Goal: Task Accomplishment & Management: Manage account settings

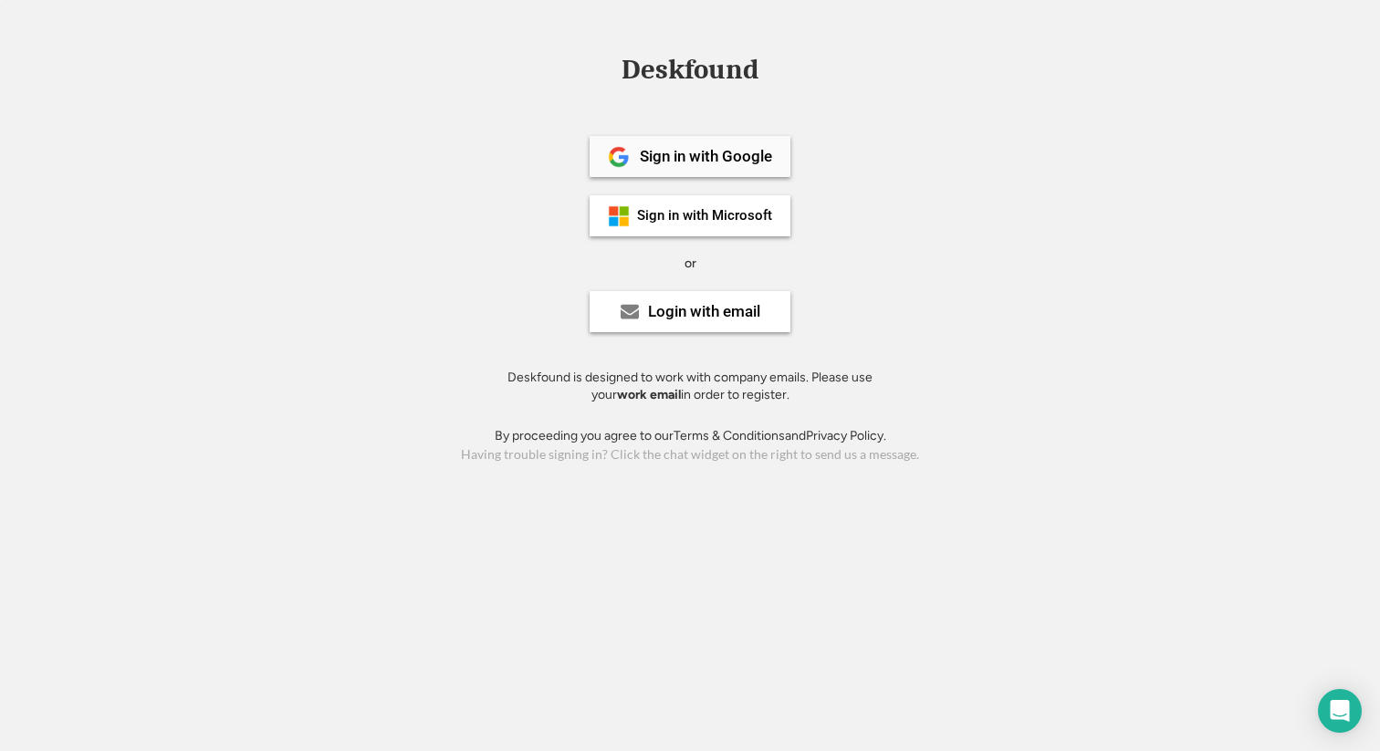
click at [679, 160] on div "Sign in with Google" at bounding box center [706, 157] width 132 height 16
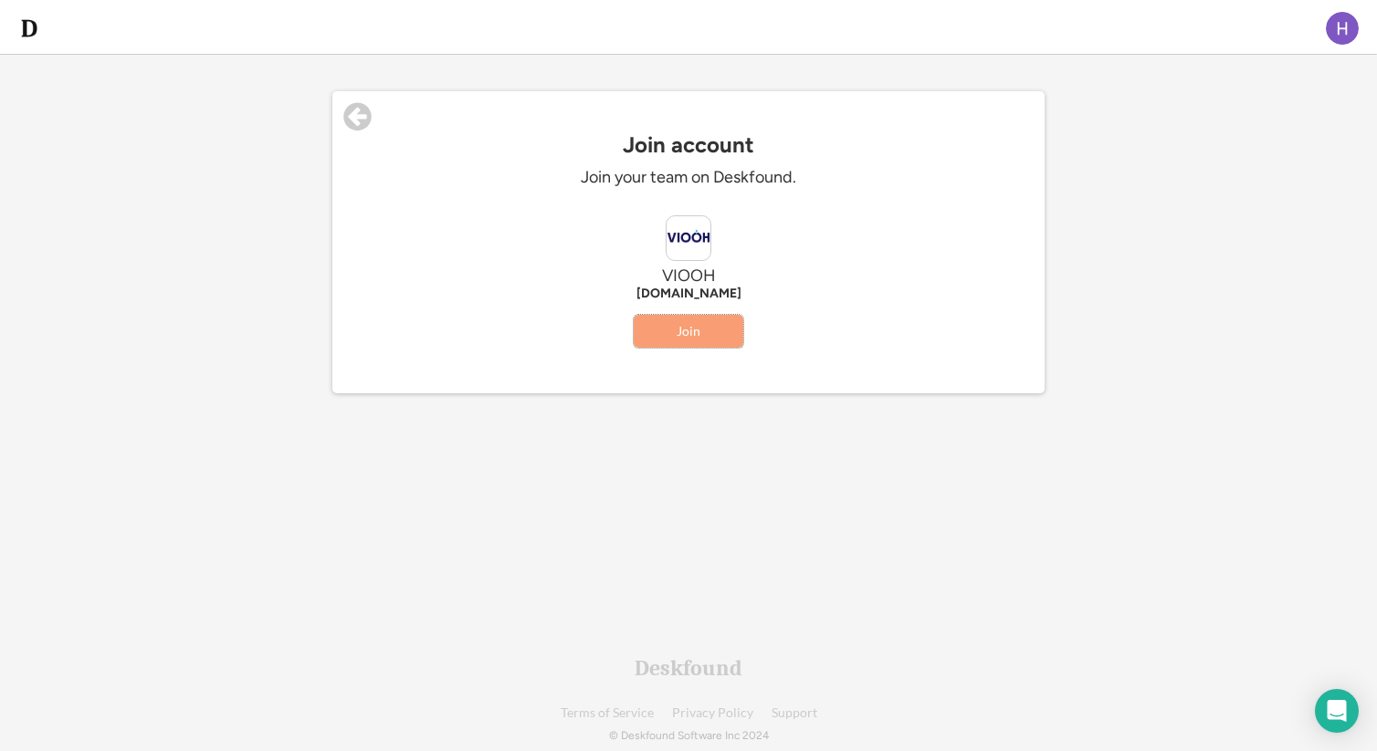
click at [696, 334] on button "Join" at bounding box center [689, 331] width 110 height 33
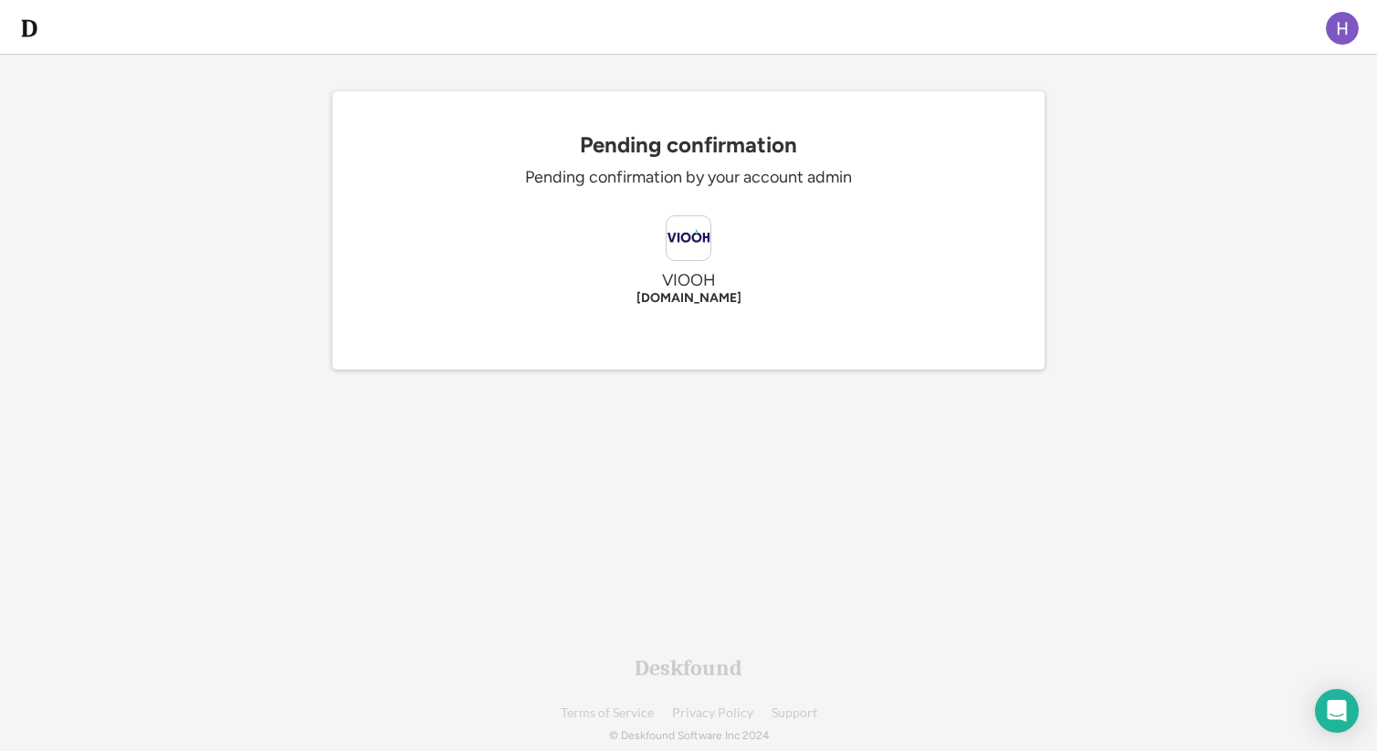
click at [1334, 37] on img at bounding box center [1342, 28] width 33 height 33
click at [784, 336] on div "Pending confirmation Pending confirmation by your account admin VIOOH viooh.com" at bounding box center [688, 250] width 712 height 237
click at [639, 182] on div "Pending confirmation by your account admin" at bounding box center [688, 177] width 548 height 21
click at [1347, 42] on img at bounding box center [1342, 28] width 33 height 33
click at [1171, 90] on img at bounding box center [1175, 96] width 44 height 44
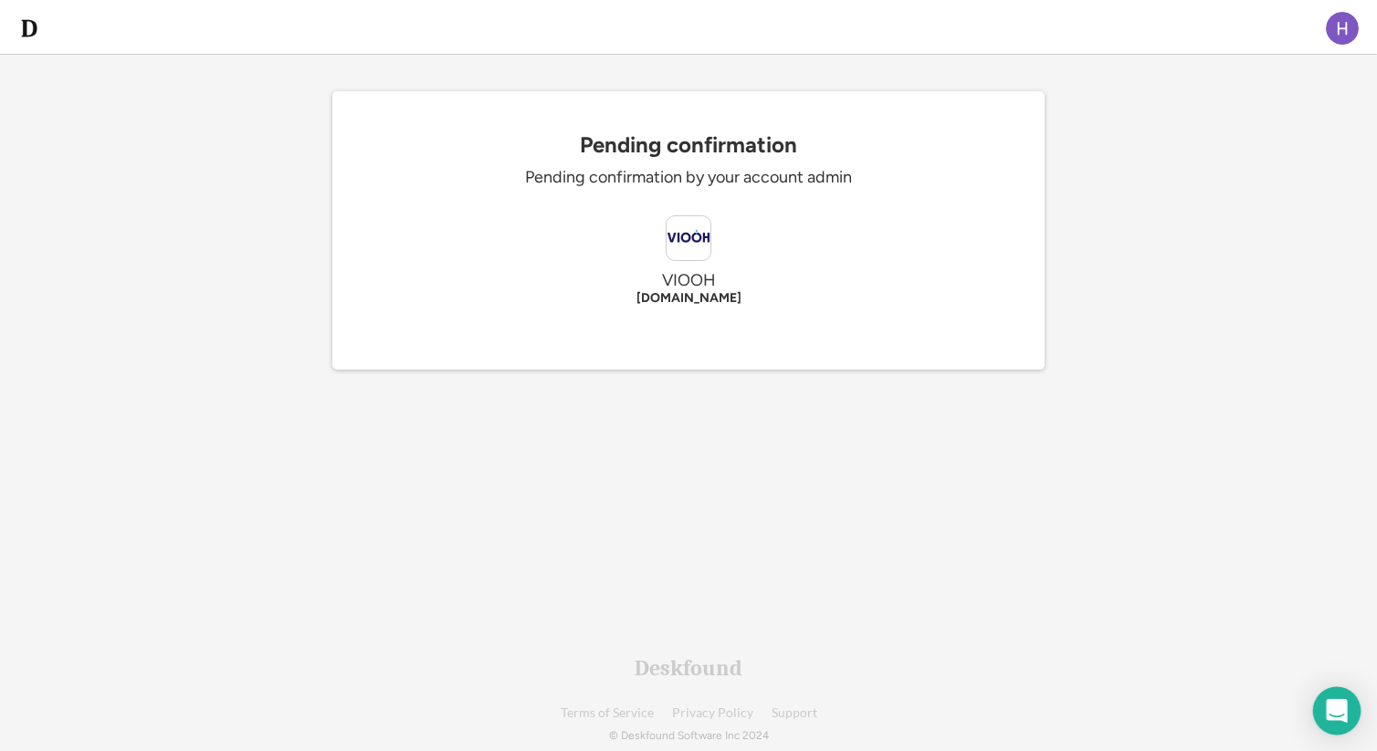
click at [1339, 720] on div "Open Intercom Messenger" at bounding box center [1337, 711] width 48 height 48
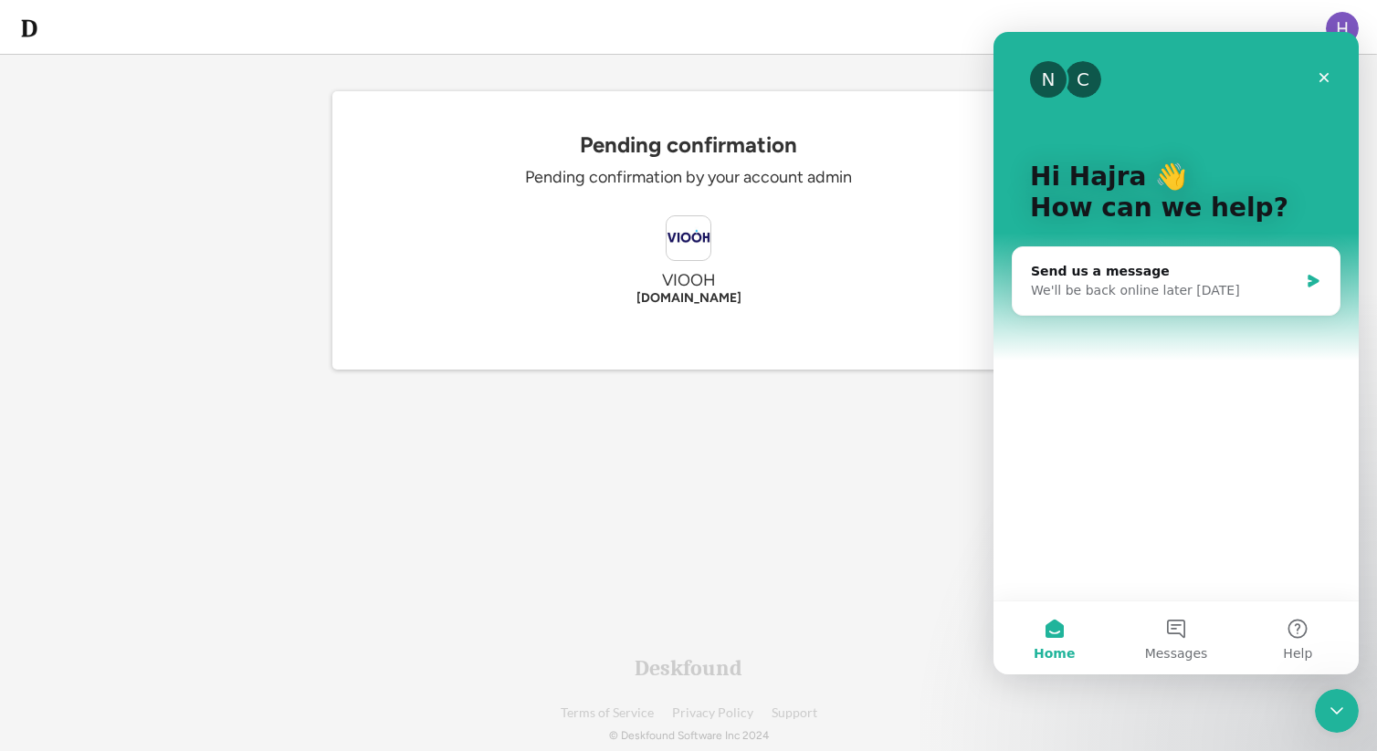
click at [792, 547] on div "Getting started Complete the steps below to set up your Deskfound account. Next…" at bounding box center [688, 319] width 876 height 639
click at [1321, 77] on icon "Close" at bounding box center [1324, 77] width 15 height 15
